Goal: Information Seeking & Learning: Learn about a topic

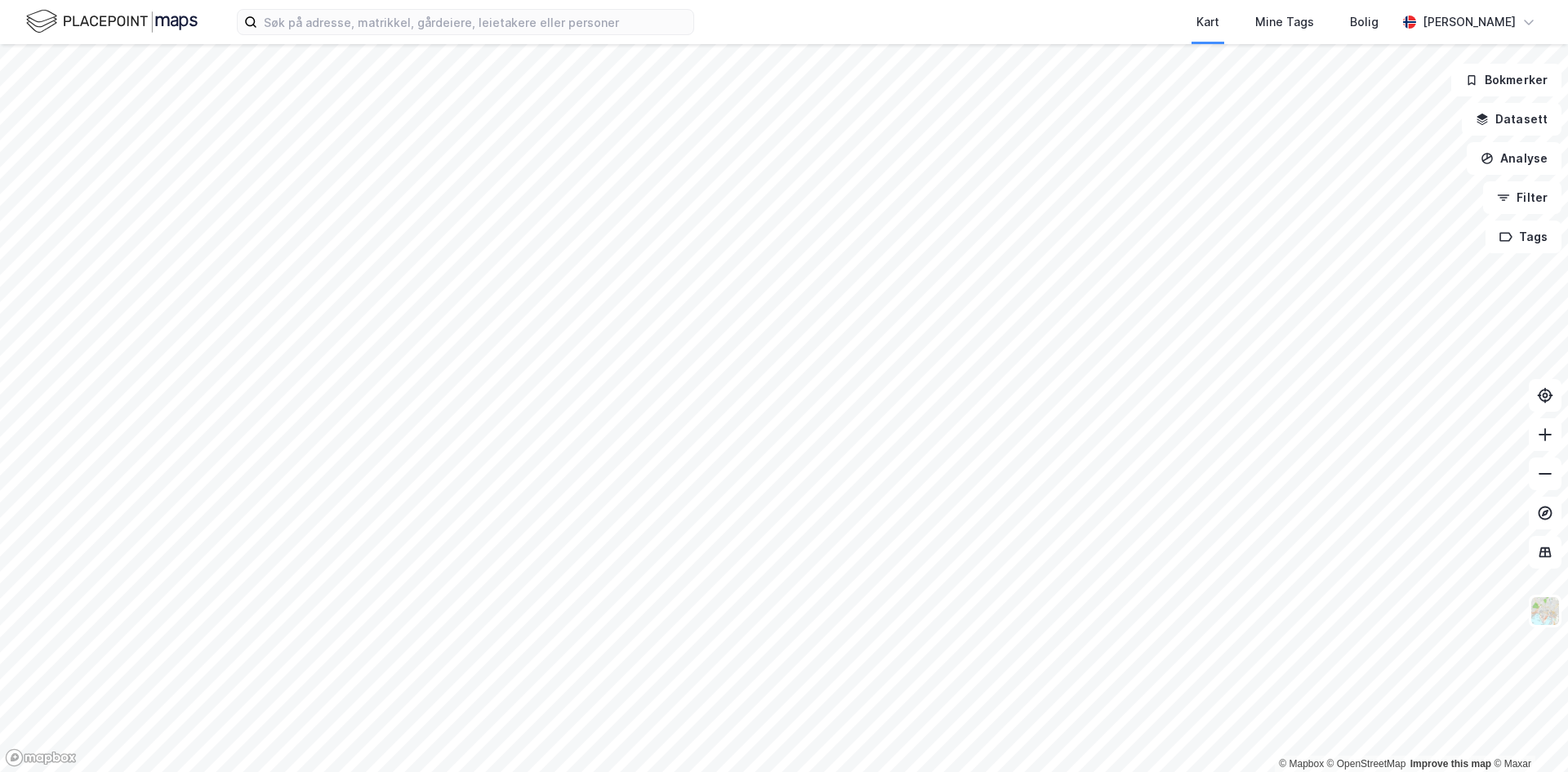
click at [918, 22] on div "Kart Mine Tags Bolig [PERSON_NAME] © Mapbox © OpenStreetMap Improve this map © …" at bounding box center [784, 386] width 1568 height 772
click at [666, 0] on html "Kart Mine Tags Bolig [PERSON_NAME] © Mapbox © OpenStreetMap Improve this map © …" at bounding box center [784, 386] width 1568 height 772
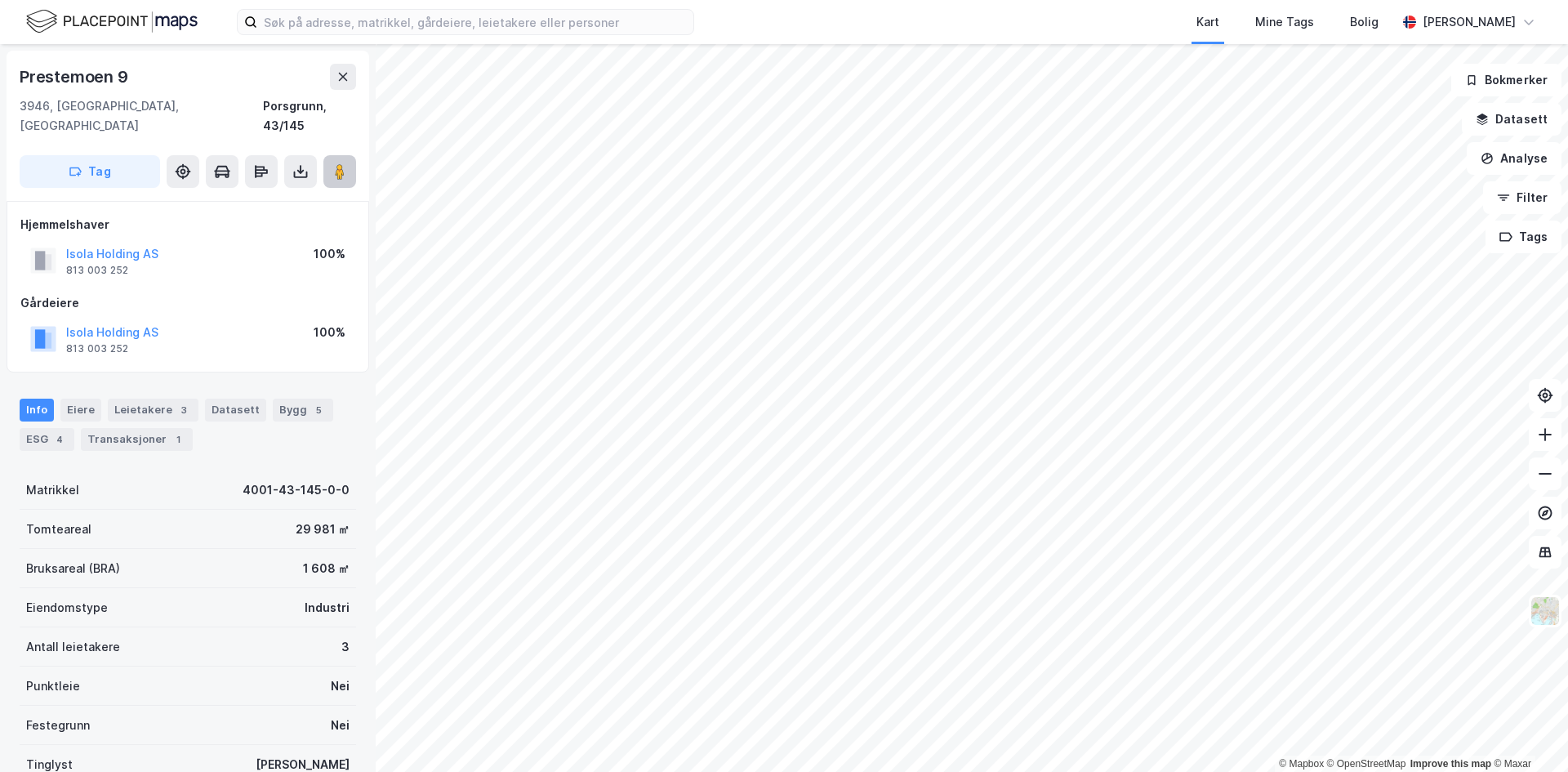
click at [329, 155] on button at bounding box center [339, 171] width 32 height 32
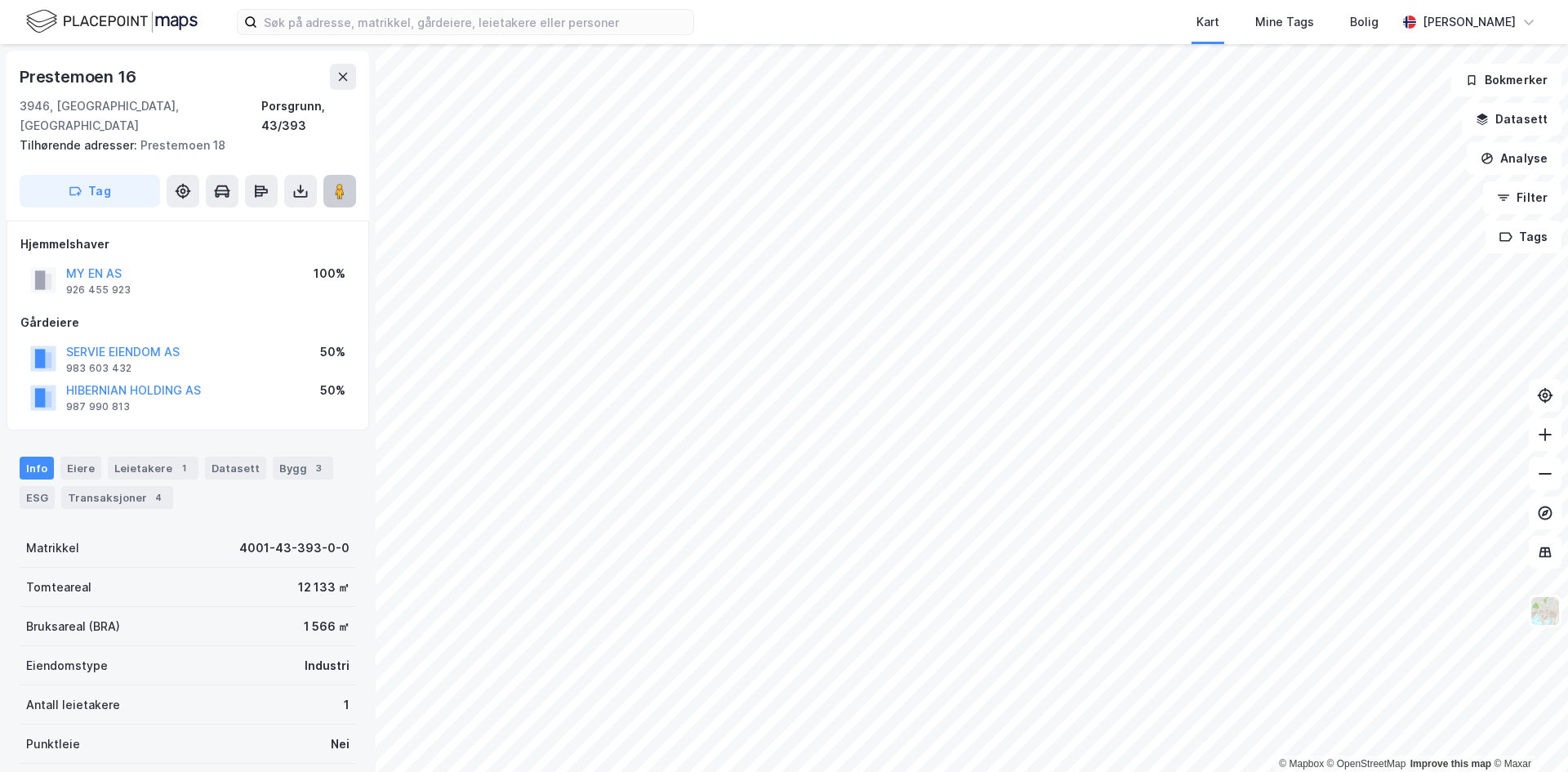
click at [344, 183] on image at bounding box center [339, 191] width 10 height 16
click at [356, 79] on div "Prestemoen 16 3946, Porsgrunn, Telemark Porsgrunn, 43/393 Tilhørende adresser: …" at bounding box center [188, 135] width 363 height 170
click at [346, 70] on icon at bounding box center [343, 76] width 13 height 13
click at [338, 183] on image at bounding box center [339, 191] width 10 height 16
click at [335, 73] on button at bounding box center [343, 76] width 26 height 26
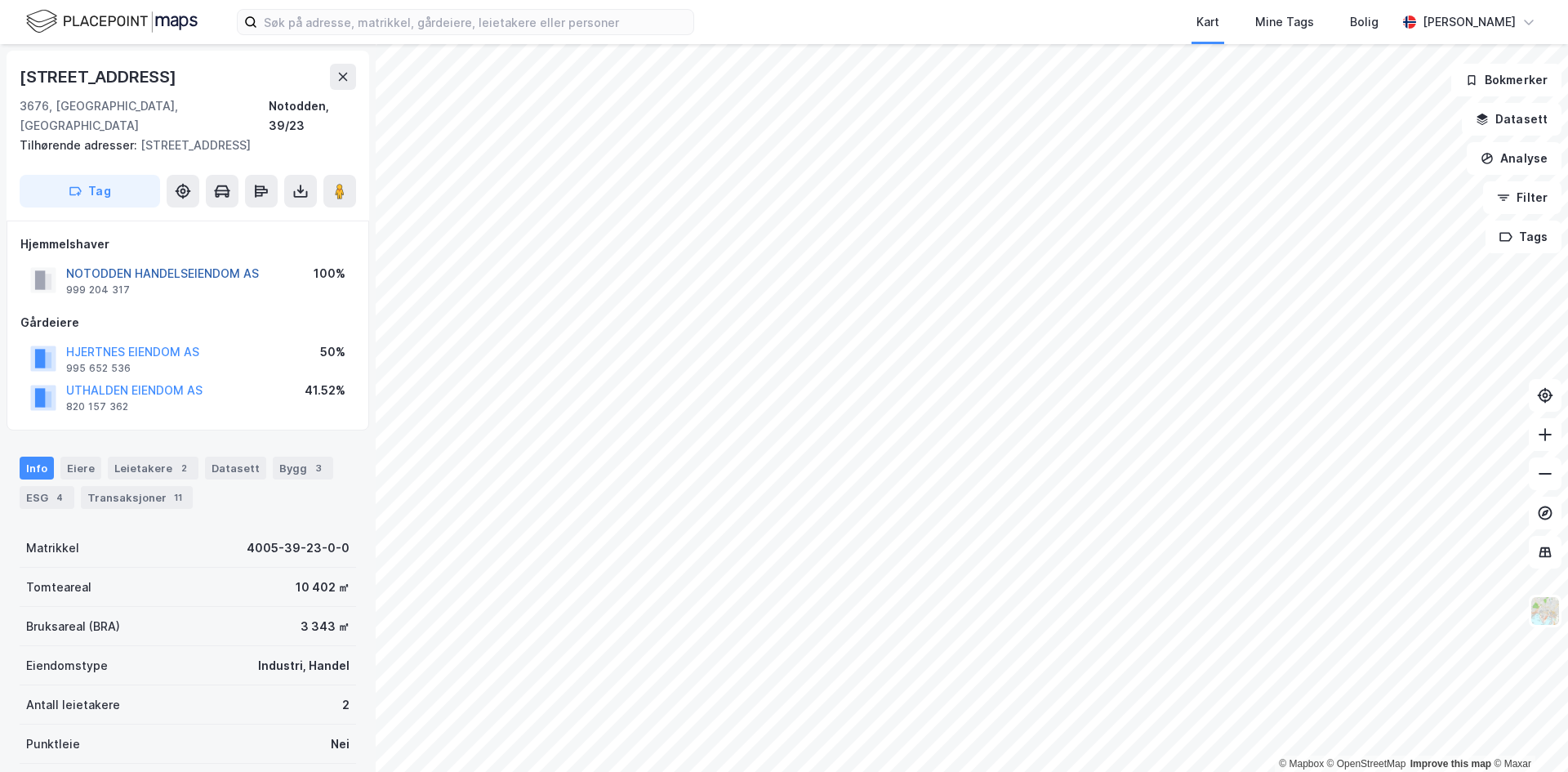
click at [0, 0] on button "NOTODDEN HANDELSEIENDOM AS" at bounding box center [0, 0] width 0 height 0
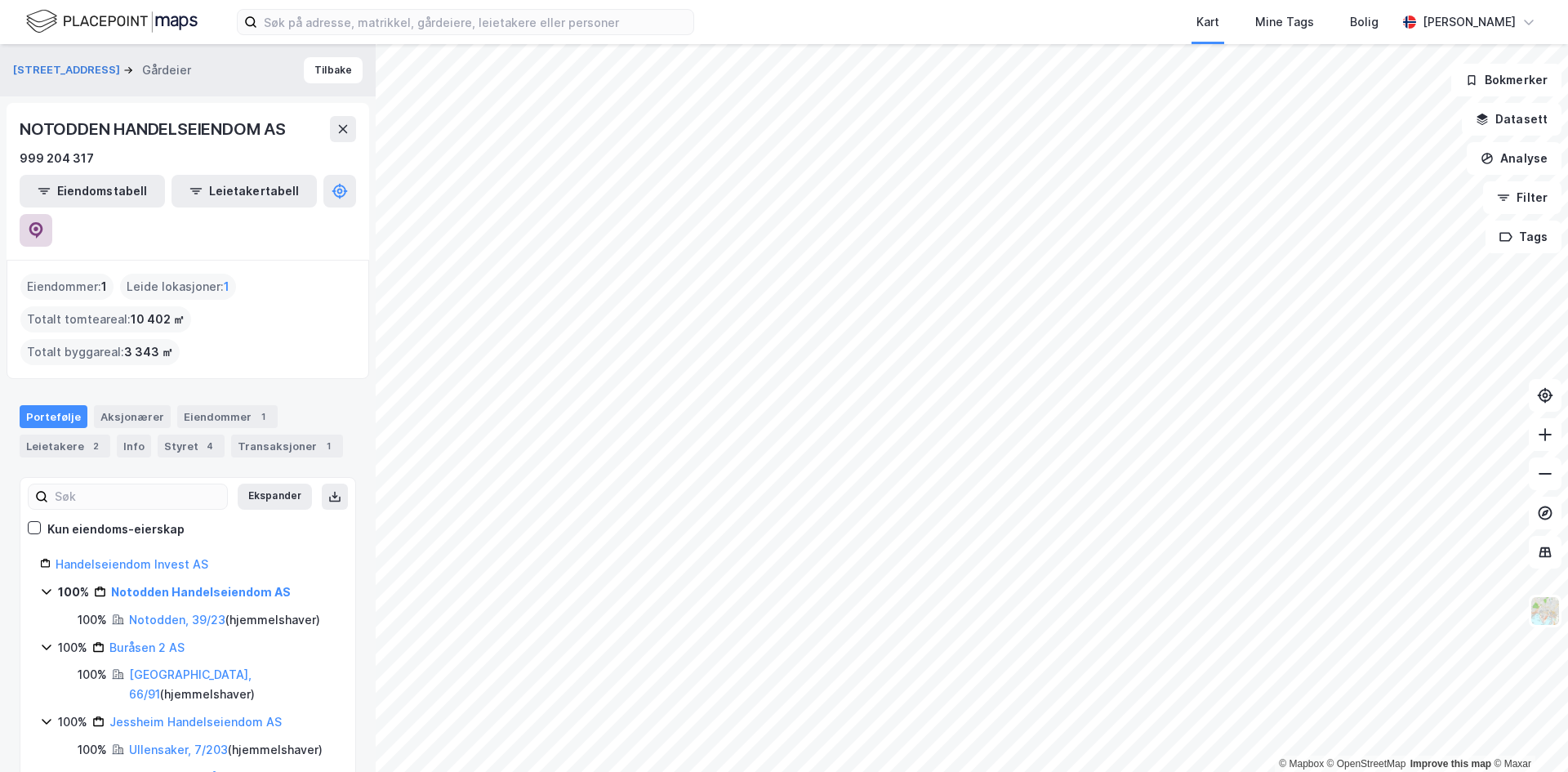
click at [43, 222] on icon at bounding box center [36, 230] width 13 height 16
click at [330, 66] on button "Tilbake" at bounding box center [333, 70] width 59 height 26
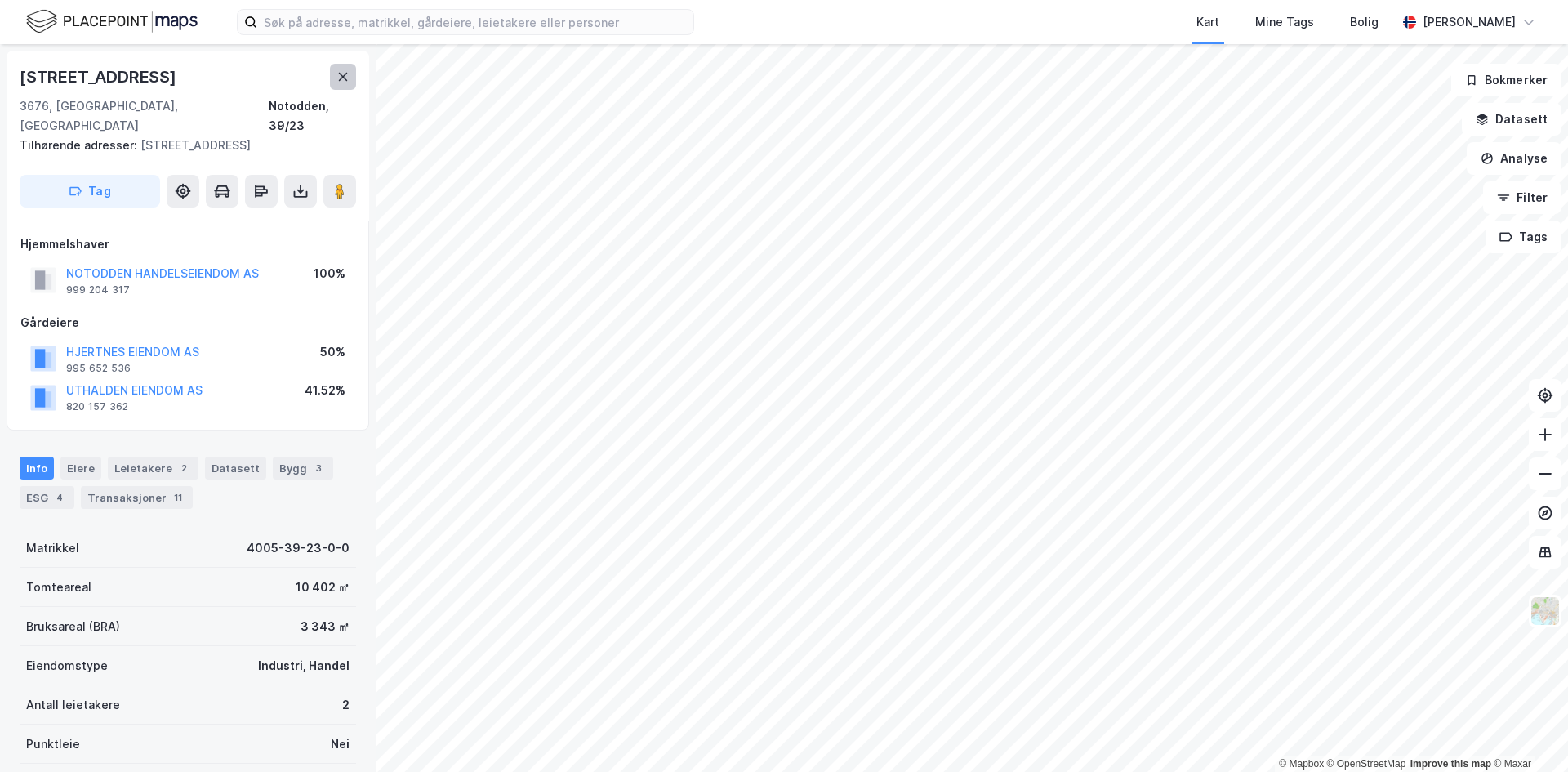
click at [333, 83] on button at bounding box center [343, 76] width 26 height 26
